Goal: Task Accomplishment & Management: Complete application form

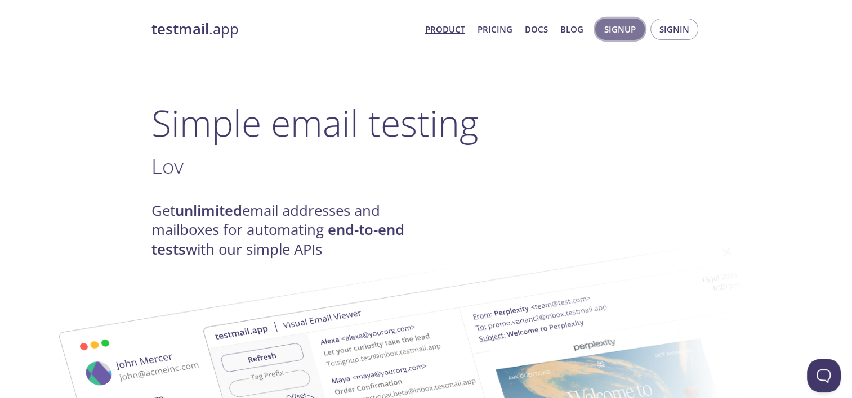
click at [624, 25] on span "Signup" at bounding box center [620, 29] width 32 height 15
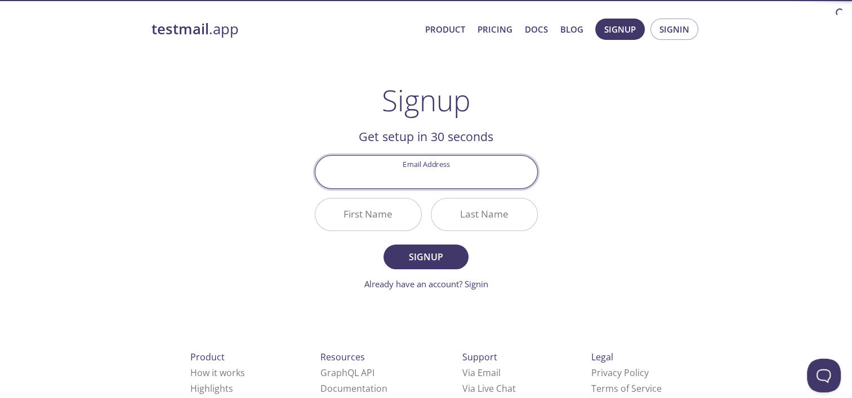
click at [432, 171] on input "Email Address" at bounding box center [426, 172] width 222 height 32
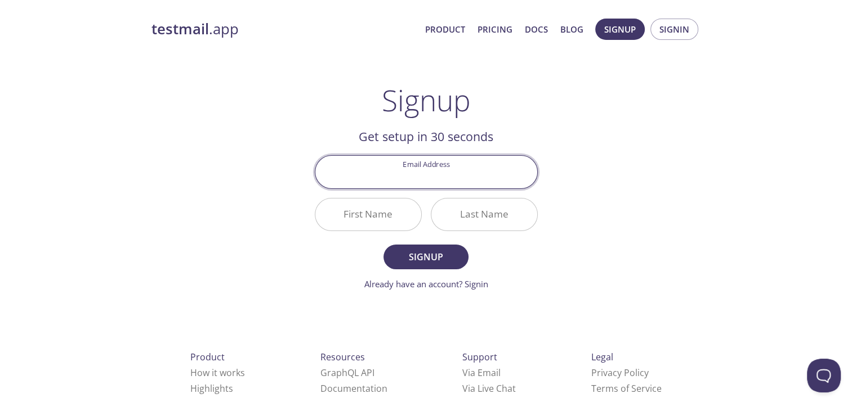
type input "[EMAIL_ADDRESS][DOMAIN_NAME]"
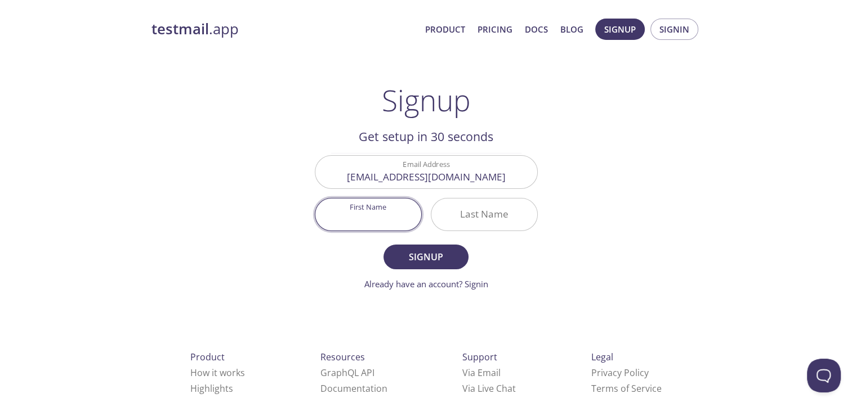
click at [389, 214] on input "First Name" at bounding box center [368, 215] width 106 height 32
type input "Sahiti"
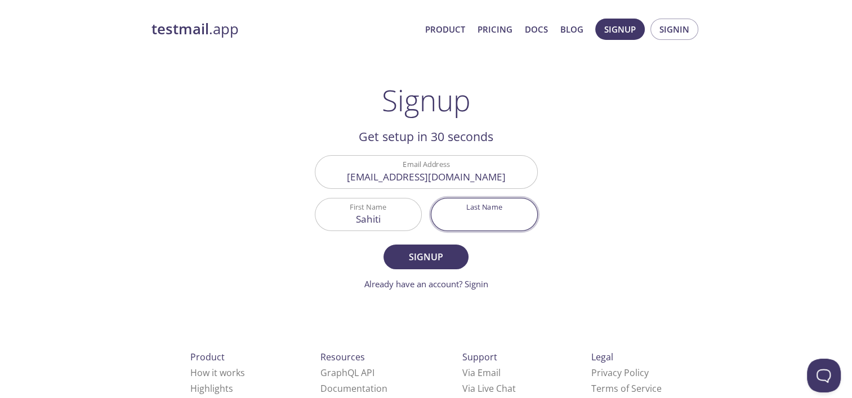
click at [482, 216] on input "Last Name" at bounding box center [484, 215] width 106 height 32
type input "Chittimotu"
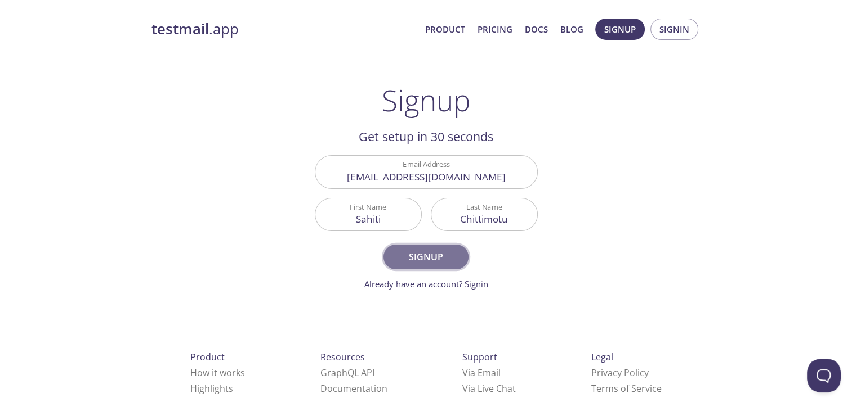
click at [420, 256] on span "Signup" at bounding box center [426, 257] width 60 height 16
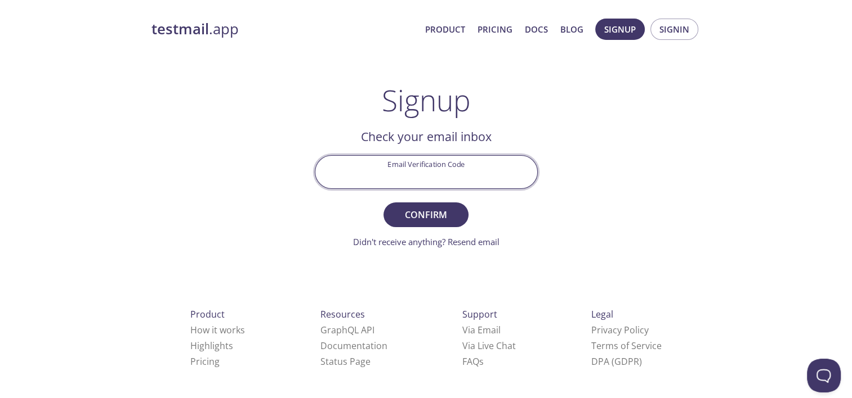
click at [434, 158] on input "Email Verification Code" at bounding box center [426, 172] width 222 height 32
type input "1GCFN49"
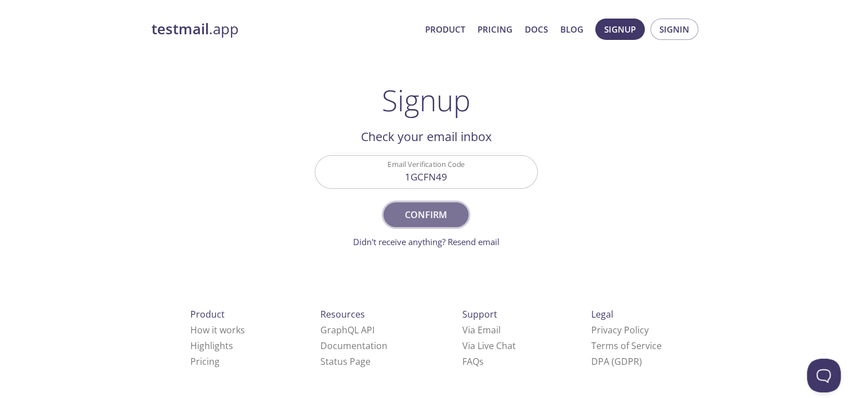
click at [443, 213] on span "Confirm" at bounding box center [426, 215] width 60 height 16
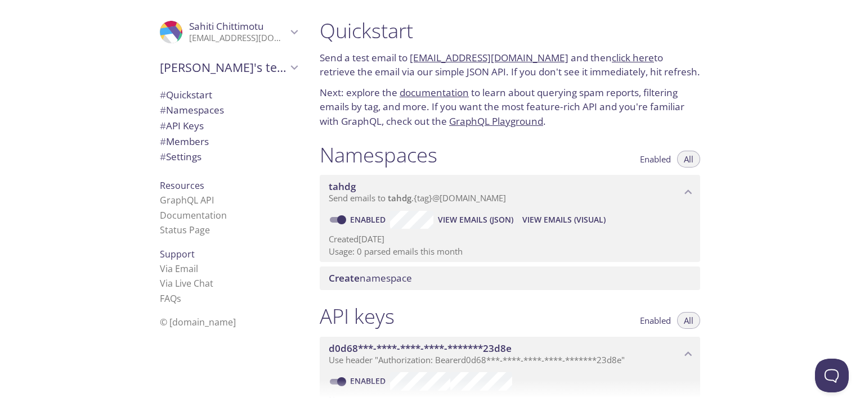
click at [196, 96] on span "# Quickstart" at bounding box center [186, 94] width 52 height 13
click at [620, 56] on link "click here" at bounding box center [633, 57] width 42 height 13
